Goal: Information Seeking & Learning: Learn about a topic

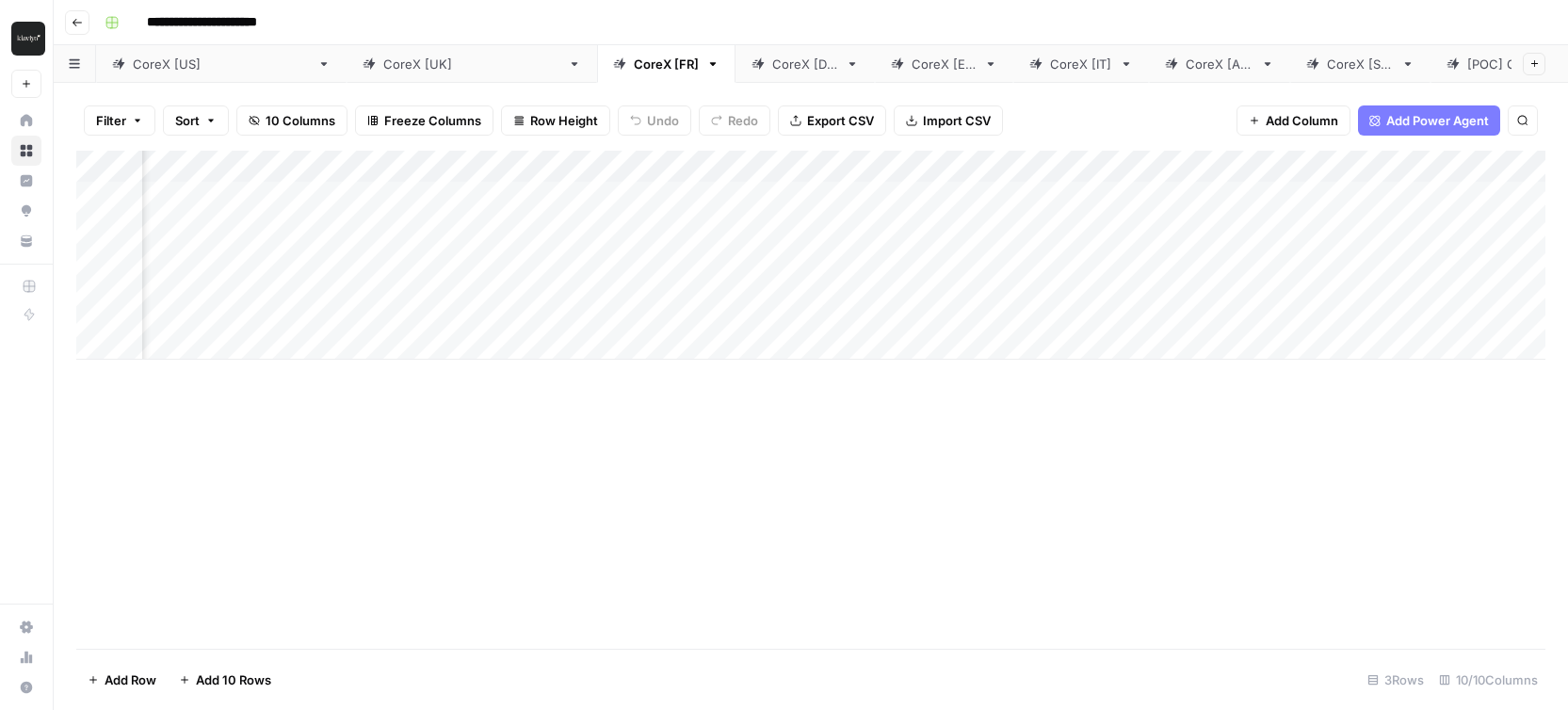
scroll to position [0, 773]
